Goal: Transaction & Acquisition: Purchase product/service

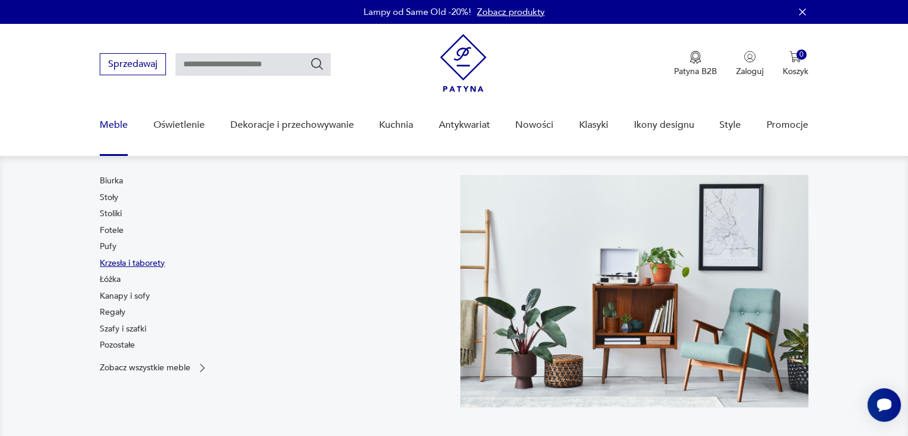
click at [105, 262] on link "Krzesła i taborety" at bounding box center [132, 263] width 65 height 12
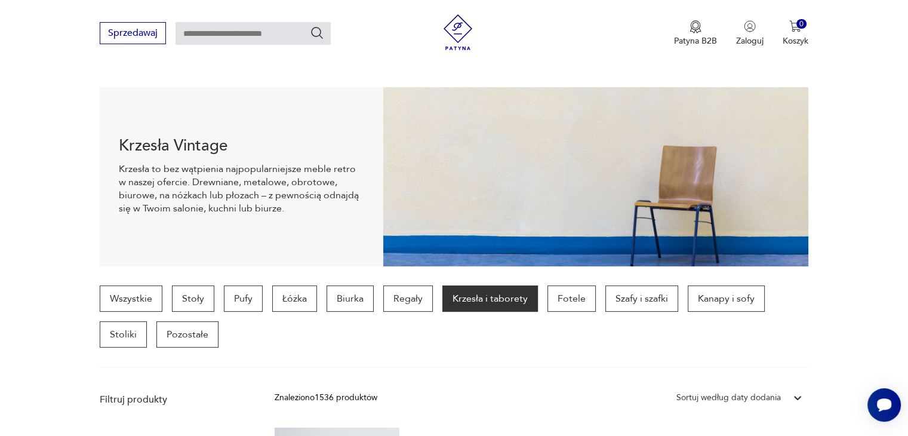
scroll to position [1261, 0]
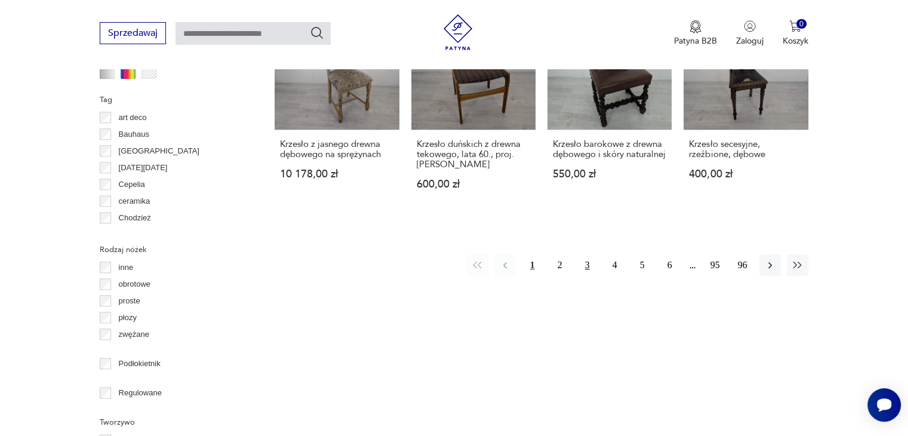
click at [590, 254] on button "3" at bounding box center [586, 264] width 21 height 21
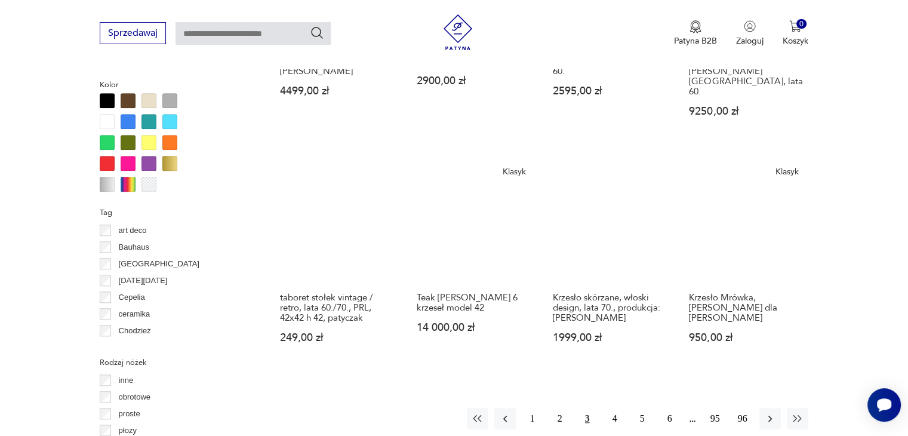
scroll to position [1160, 0]
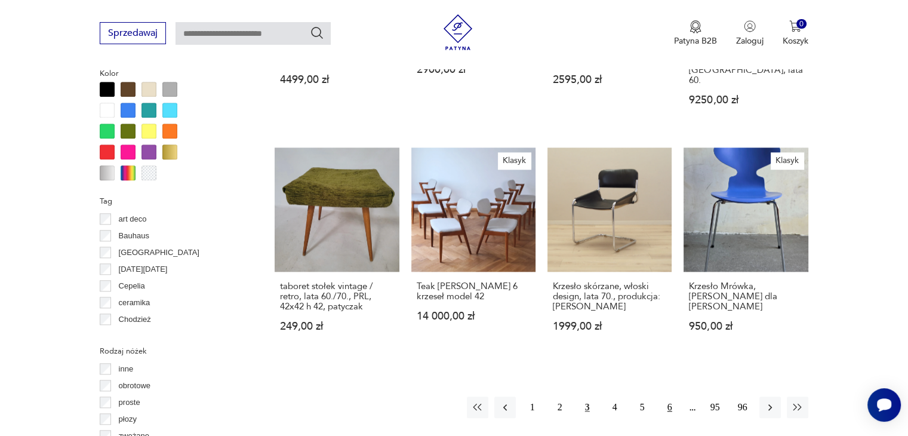
click at [667, 396] on button "6" at bounding box center [669, 406] width 21 height 21
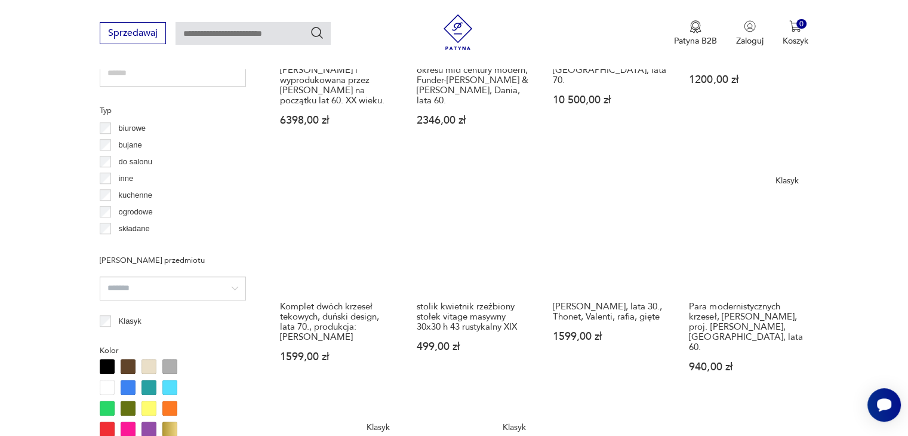
scroll to position [891, 0]
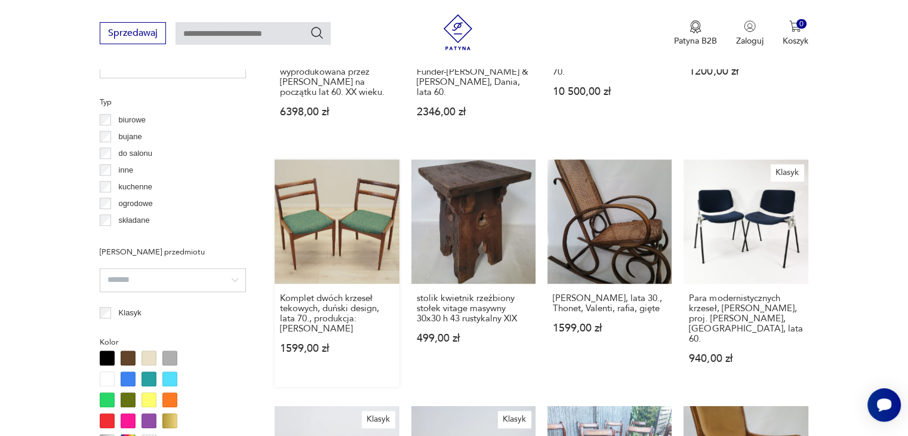
click at [345, 250] on link "Komplet dwóch krzeseł tekowych, duński design, lata 70., produkcja: [PERSON_NAM…" at bounding box center [336, 272] width 124 height 227
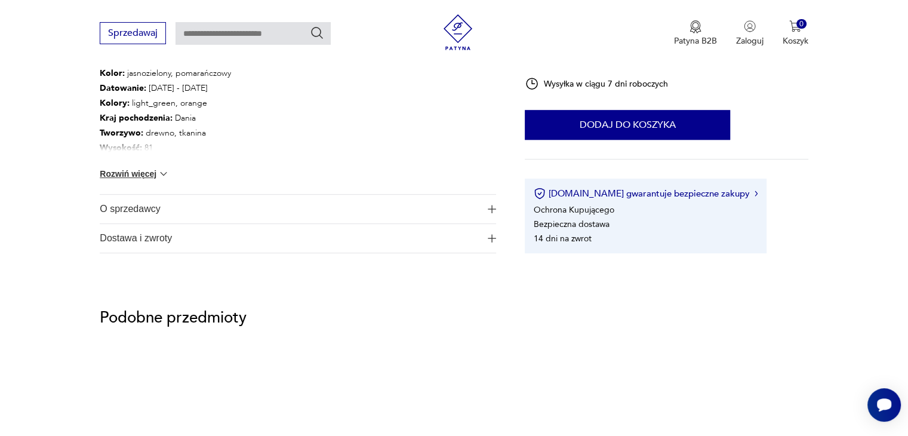
scroll to position [704, 0]
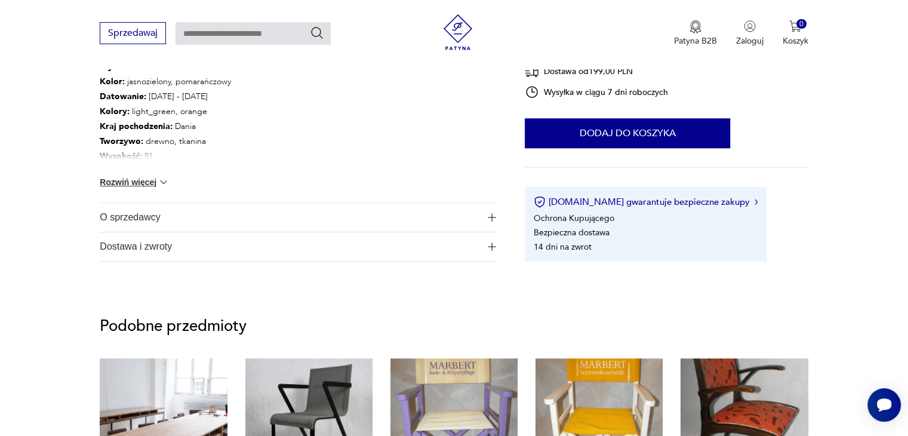
click at [366, 217] on span "O sprzedawcy" at bounding box center [290, 217] width 380 height 29
